Goal: Task Accomplishment & Management: Use online tool/utility

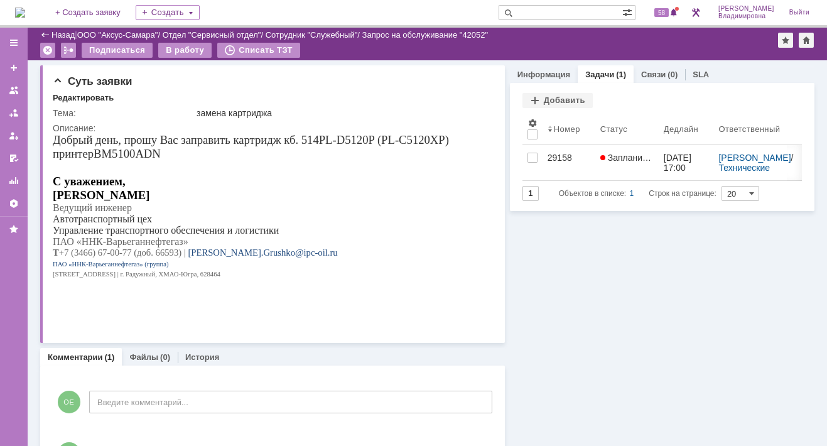
scroll to position [12, 0]
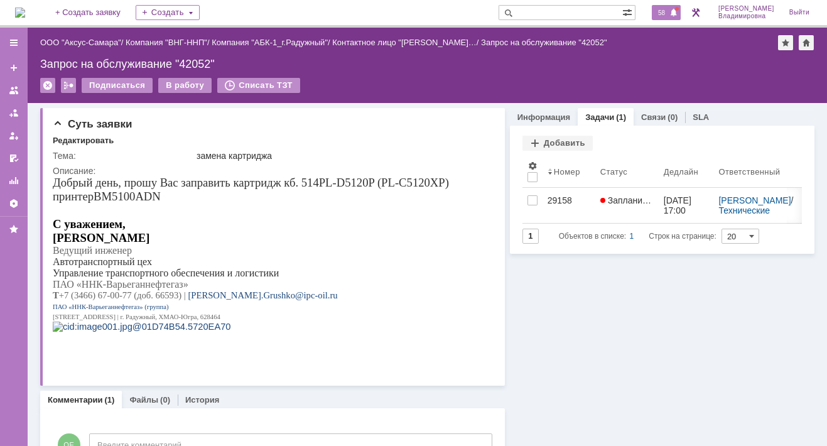
click at [668, 14] on span "58" at bounding box center [661, 12] width 14 height 9
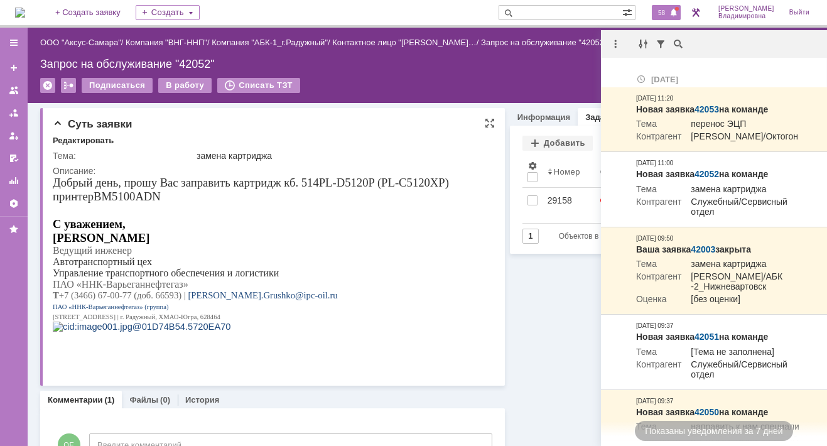
click at [264, 231] on p "[PERSON_NAME]" at bounding box center [268, 238] width 431 height 14
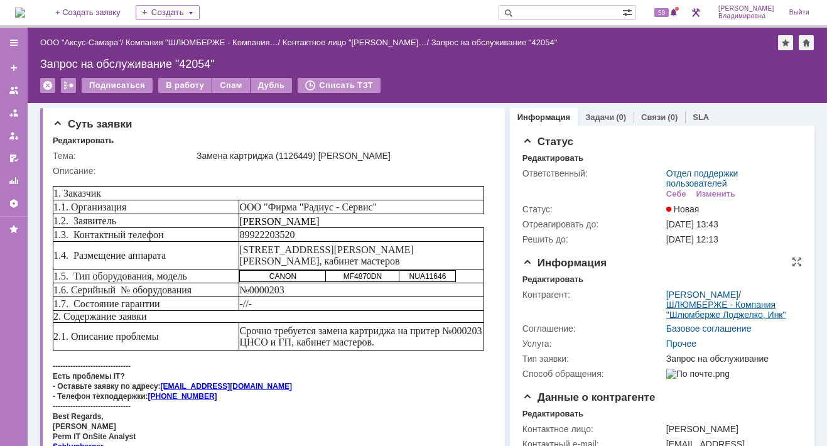
click at [750, 299] on link "ШЛЮМБЕРЖЕ - Компания "Шлюмберже Лоджелко, Инк"" at bounding box center [726, 309] width 120 height 20
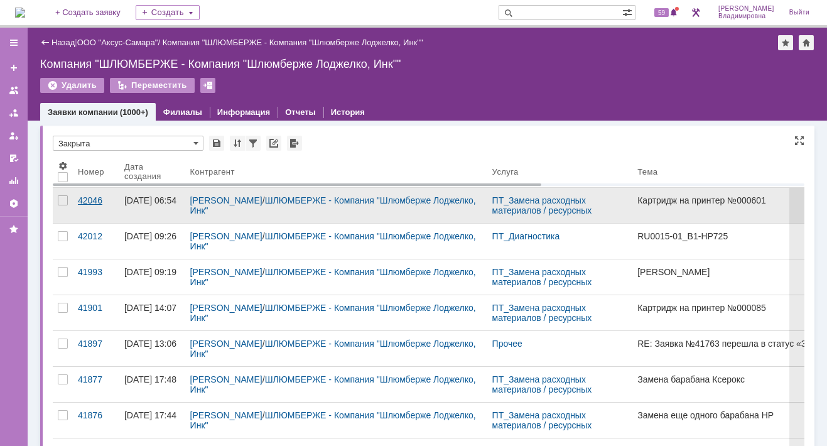
click at [90, 199] on div "42046" at bounding box center [96, 200] width 36 height 10
click at [90, 199] on div "Назад | ООО "Аксус-Самара" / Компания "ШЛЮМБЕРЖЕ - Компания "Шлюмберже Лоджелко…" at bounding box center [427, 237] width 799 height 418
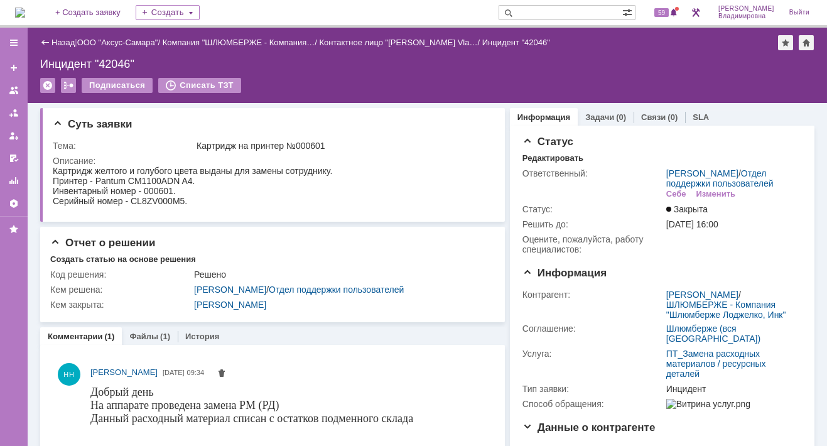
click at [286, 70] on div "Назад | ООО "Аксус-Самара" / Компания "ШЛЮМБЕРЖЕ - Компания… / Контактное лицо …" at bounding box center [427, 65] width 799 height 75
click at [668, 8] on span "59" at bounding box center [661, 12] width 14 height 9
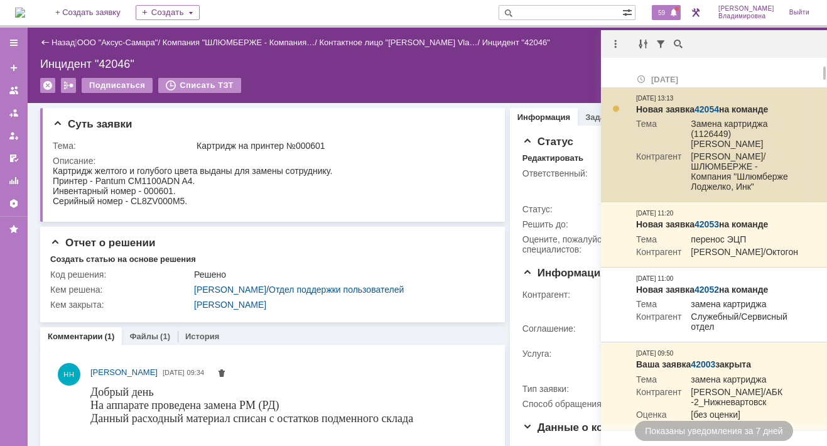
click at [708, 109] on link "42054" at bounding box center [706, 109] width 24 height 10
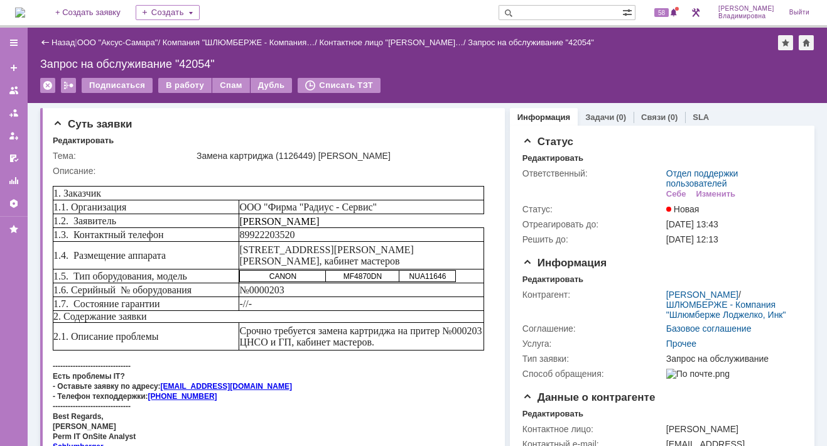
click at [25, 11] on img at bounding box center [20, 13] width 10 height 10
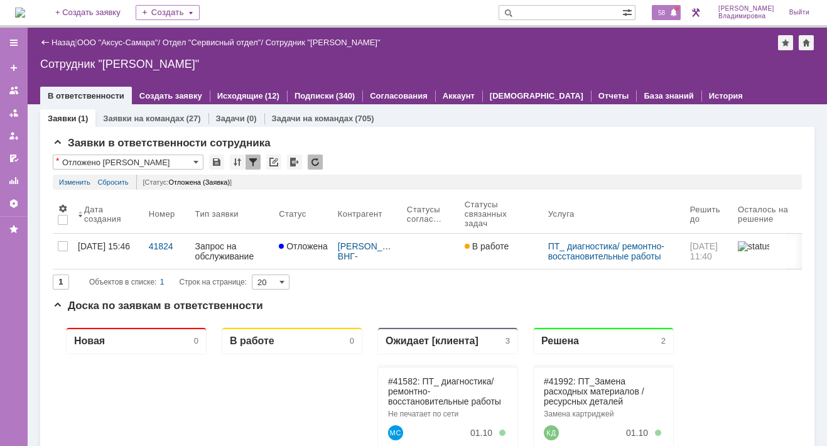
click at [668, 13] on span "58" at bounding box center [661, 12] width 14 height 9
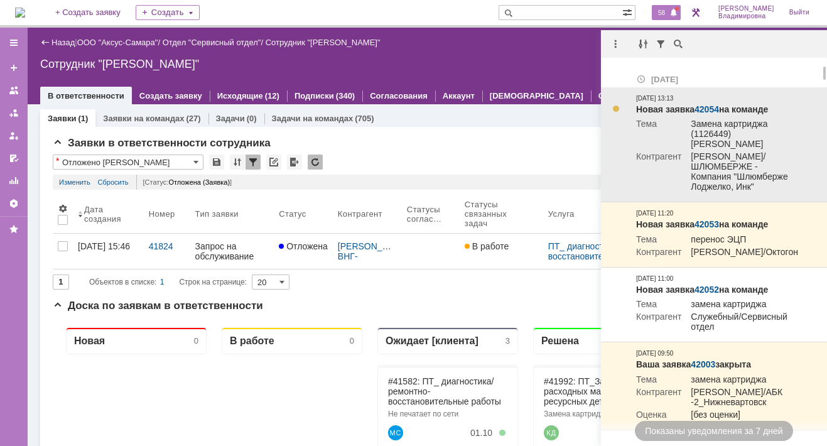
click at [709, 107] on link "42054" at bounding box center [706, 109] width 24 height 10
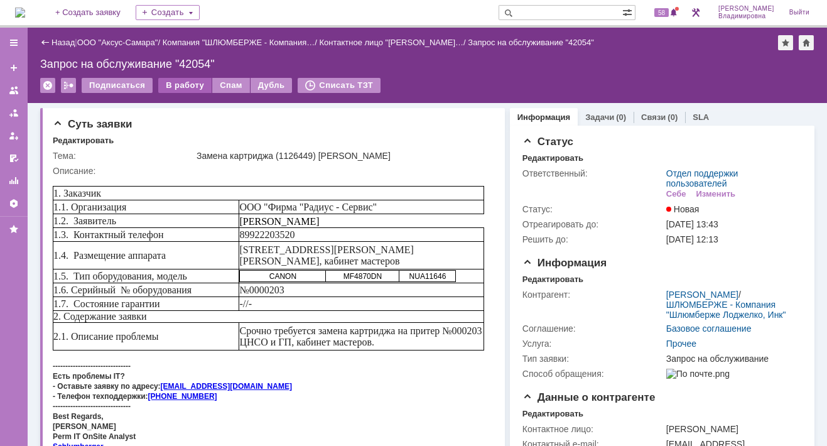
click at [182, 84] on div "В работу" at bounding box center [184, 85] width 53 height 15
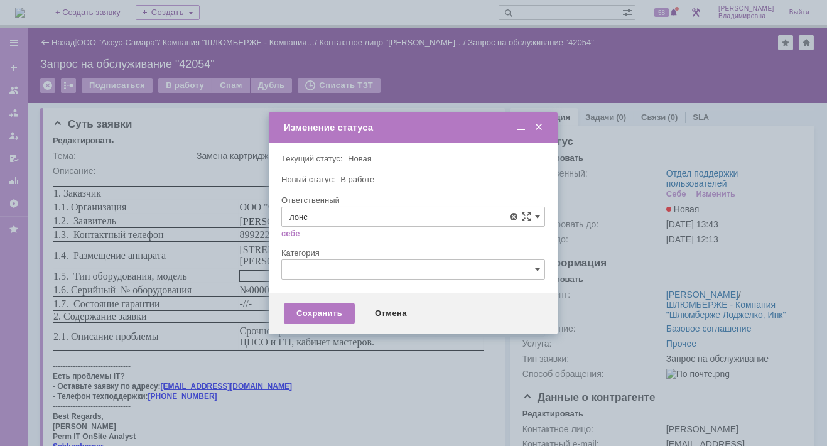
click at [329, 315] on div "[PERSON_NAME]" at bounding box center [413, 308] width 262 height 20
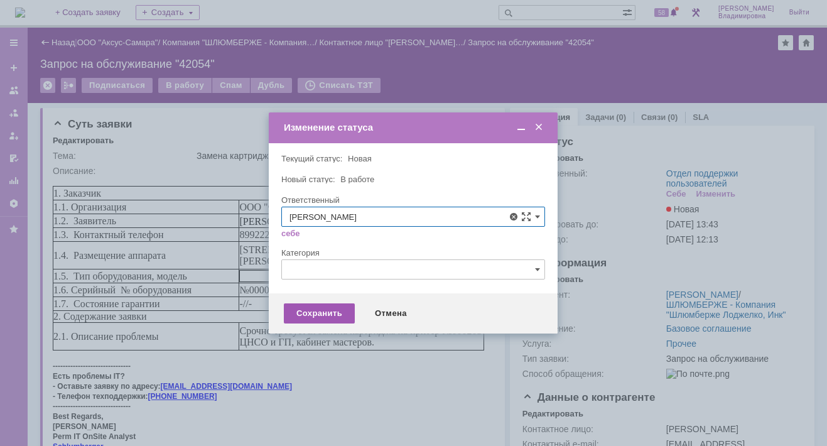
type input "[PERSON_NAME]"
click at [333, 311] on div "Сохранить" at bounding box center [319, 313] width 71 height 20
